Goal: Transaction & Acquisition: Purchase product/service

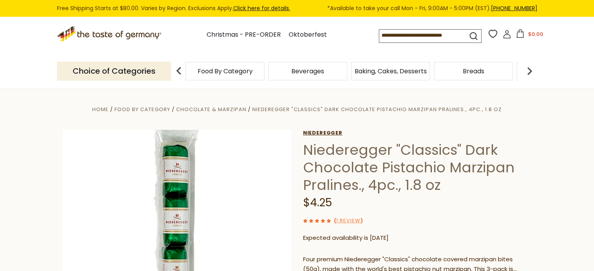
click at [324, 132] on link "Niederegger" at bounding box center [417, 133] width 228 height 6
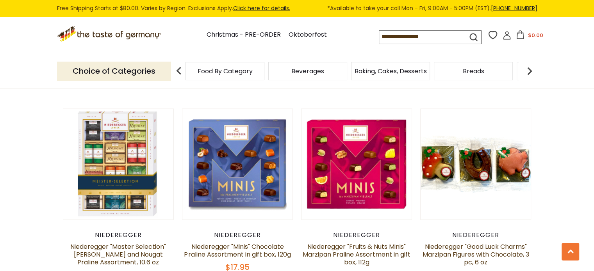
scroll to position [1366, 0]
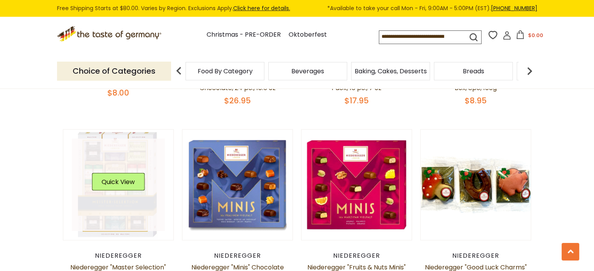
click at [103, 215] on link at bounding box center [118, 185] width 93 height 93
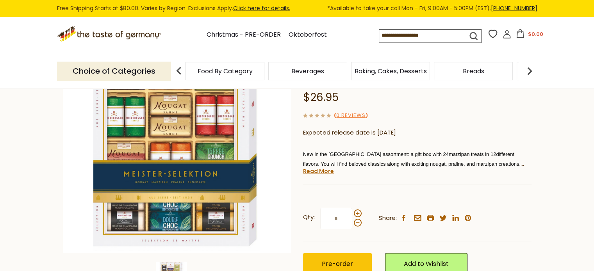
scroll to position [117, 0]
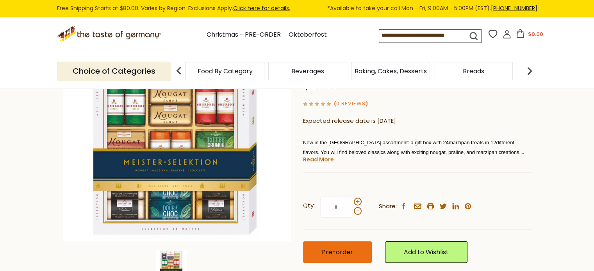
click at [358, 255] on button "Pre-order" at bounding box center [337, 252] width 69 height 21
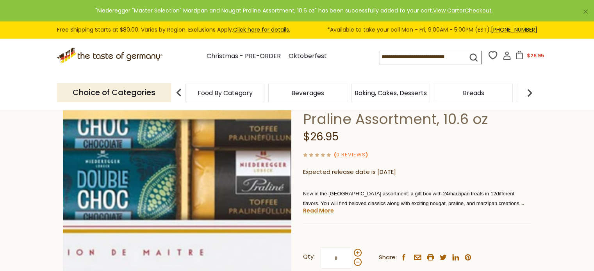
scroll to position [0, 0]
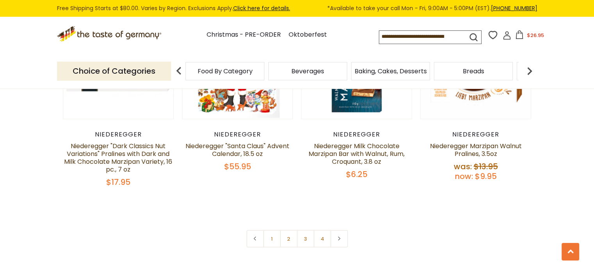
scroll to position [1694, 0]
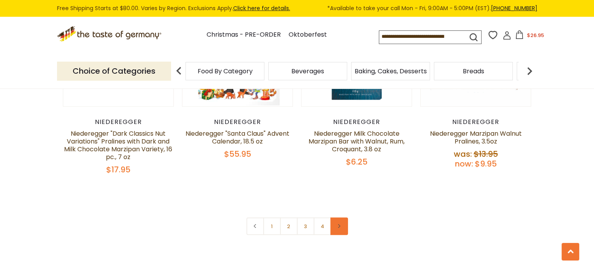
click at [341, 218] on link at bounding box center [339, 227] width 18 height 18
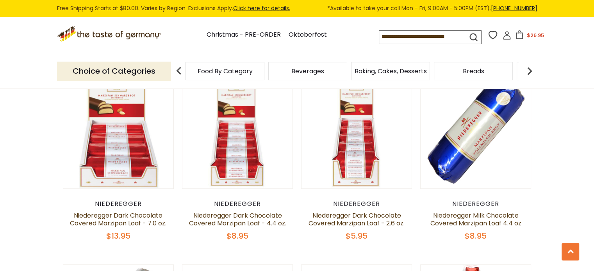
scroll to position [664, 0]
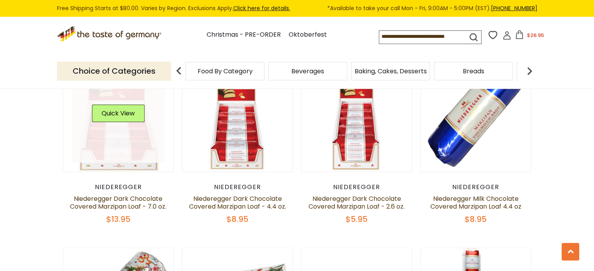
click at [103, 142] on link at bounding box center [118, 116] width 93 height 93
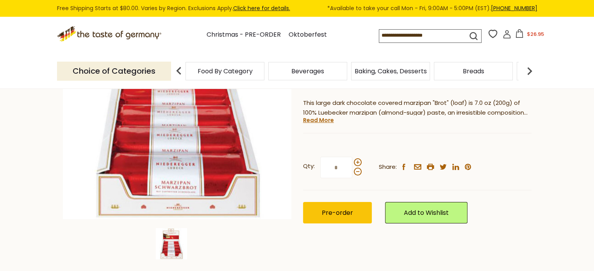
scroll to position [156, 0]
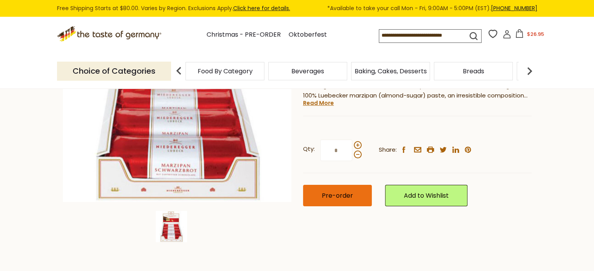
click at [336, 195] on span "Pre-order" at bounding box center [337, 195] width 31 height 9
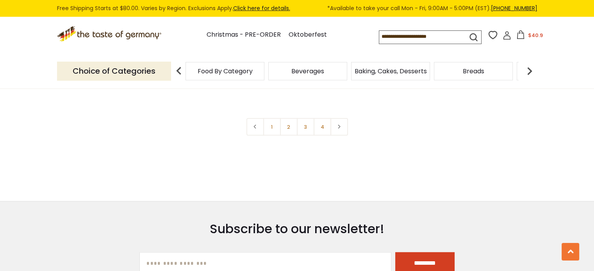
scroll to position [1799, 0]
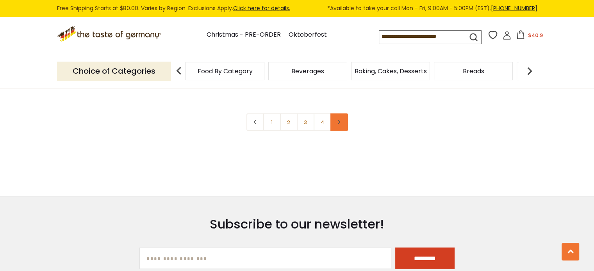
click at [344, 120] on link at bounding box center [339, 123] width 18 height 18
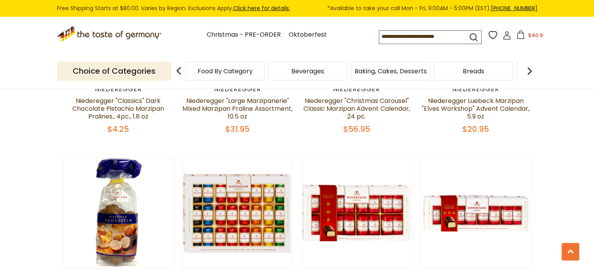
scroll to position [1249, 0]
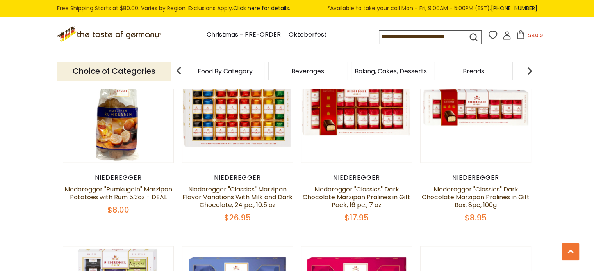
click at [232, 176] on div "Niederegger" at bounding box center [237, 178] width 111 height 8
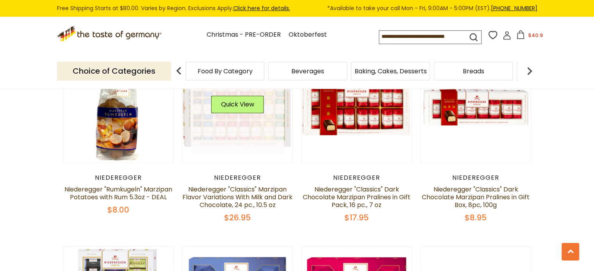
click at [245, 97] on div "Quick View" at bounding box center [237, 107] width 93 height 93
click at [251, 128] on link at bounding box center [237, 107] width 93 height 93
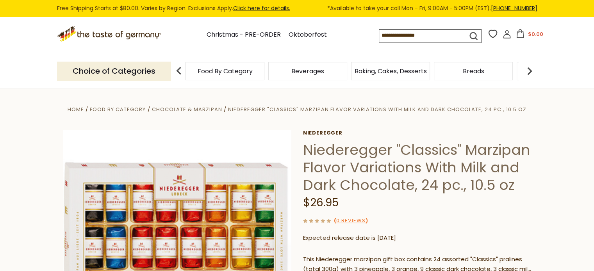
scroll to position [117, 0]
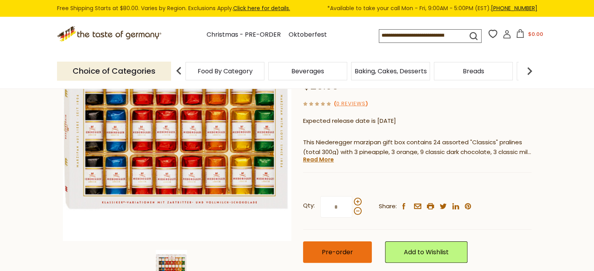
click at [322, 258] on button "Pre-order" at bounding box center [337, 252] width 69 height 21
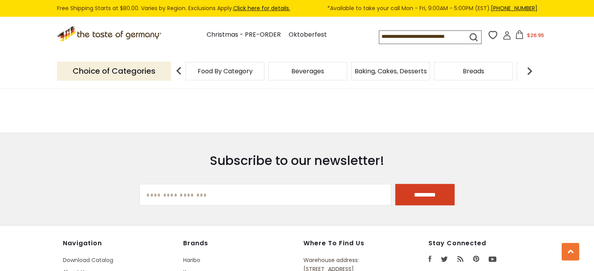
scroll to position [1757, 0]
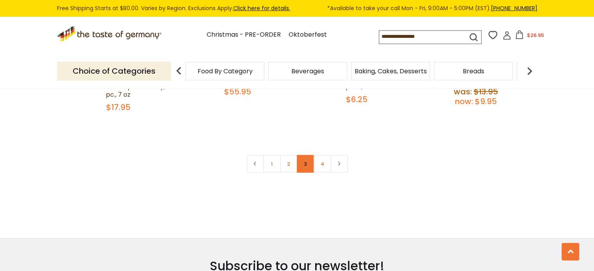
click at [307, 164] on link "3" at bounding box center [306, 164] width 18 height 18
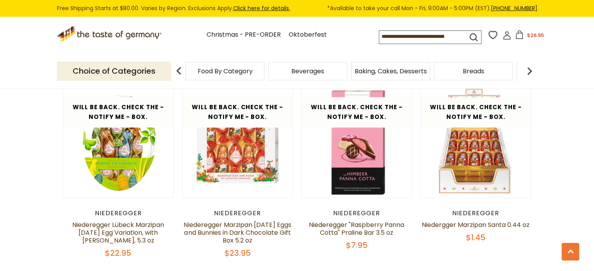
scroll to position [354, 0]
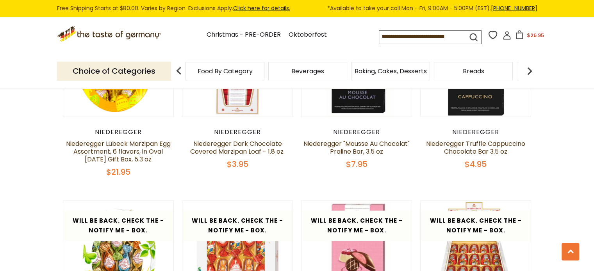
click at [224, 74] on span "Food By Category" at bounding box center [225, 71] width 55 height 6
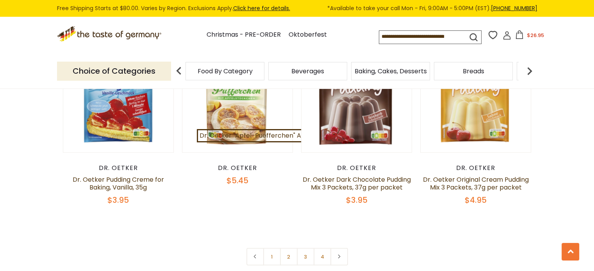
scroll to position [1679, 0]
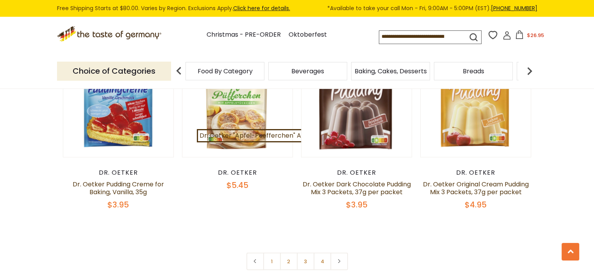
click at [529, 34] on span "$26.95" at bounding box center [535, 35] width 17 height 7
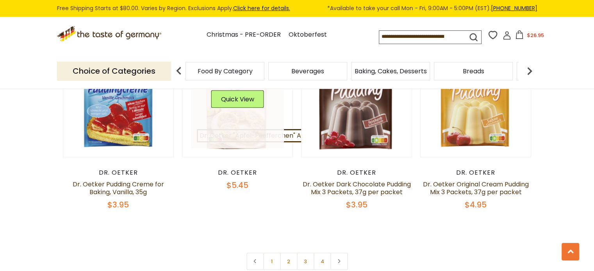
scroll to position [1562, 0]
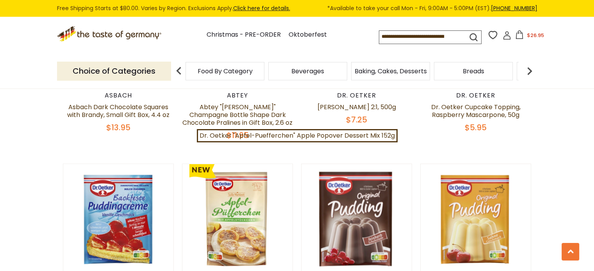
click at [537, 36] on span "$26.95" at bounding box center [535, 35] width 17 height 7
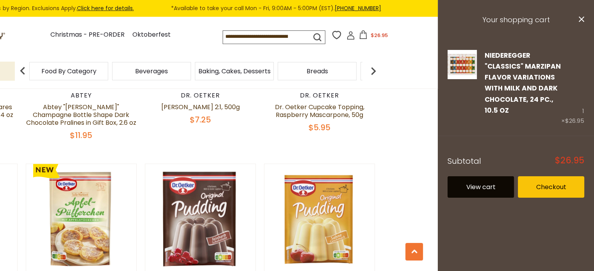
click at [476, 194] on link "View cart" at bounding box center [480, 186] width 66 height 21
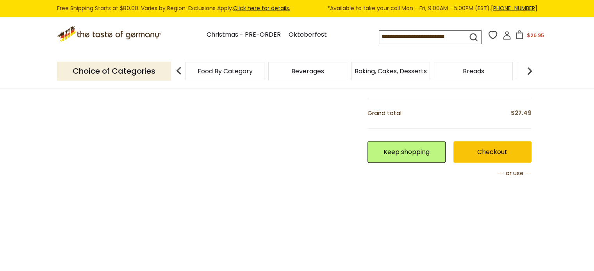
scroll to position [273, 0]
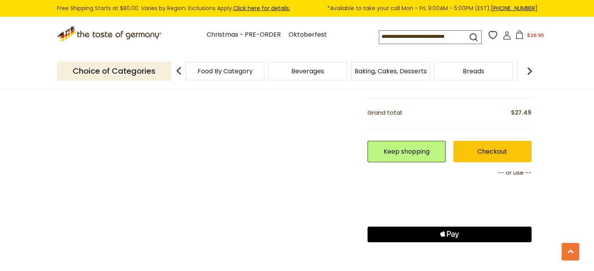
click at [383, 68] on span "Baking, Cakes, Desserts" at bounding box center [390, 71] width 72 height 6
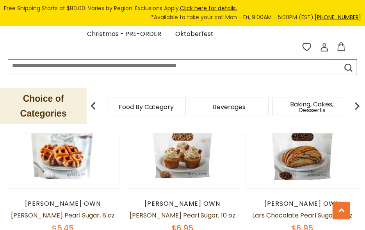
scroll to position [1601, 0]
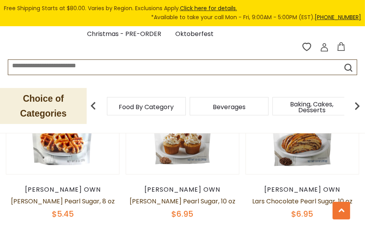
click at [168, 108] on span "Food By Category" at bounding box center [146, 107] width 55 height 6
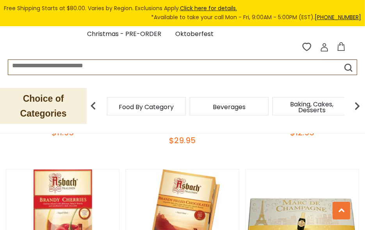
scroll to position [1913, 0]
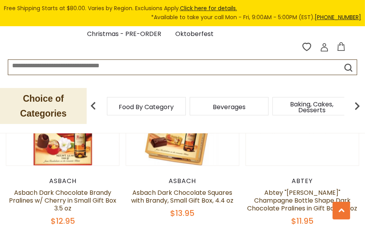
click at [229, 106] on span "Beverages" at bounding box center [229, 107] width 33 height 6
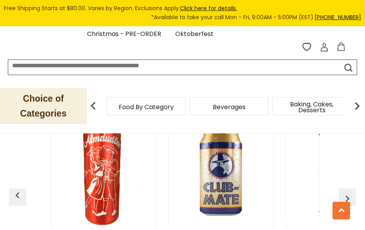
scroll to position [2108, 0]
